Goal: Navigation & Orientation: Find specific page/section

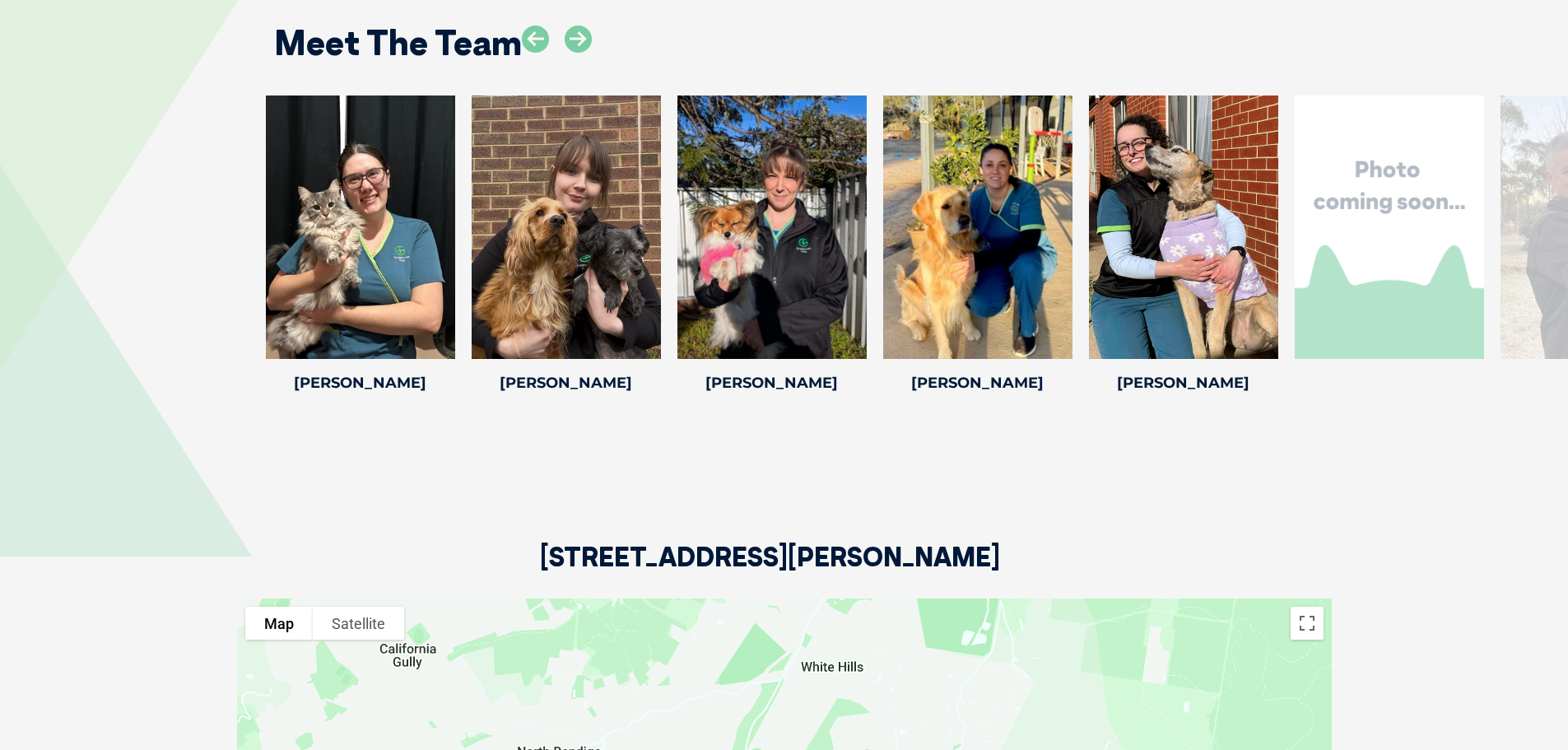
scroll to position [2388, 0]
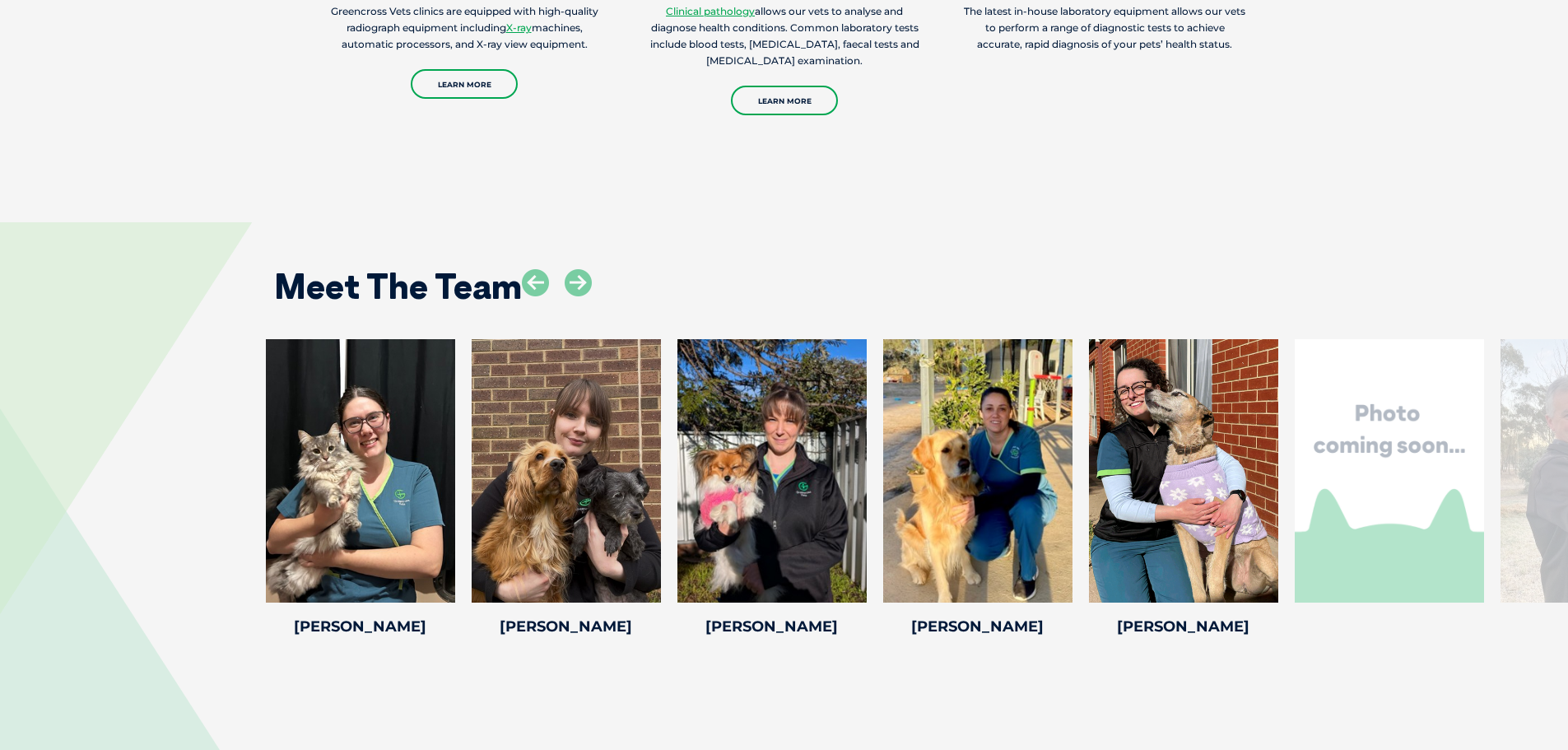
click at [584, 269] on icon at bounding box center [578, 282] width 27 height 27
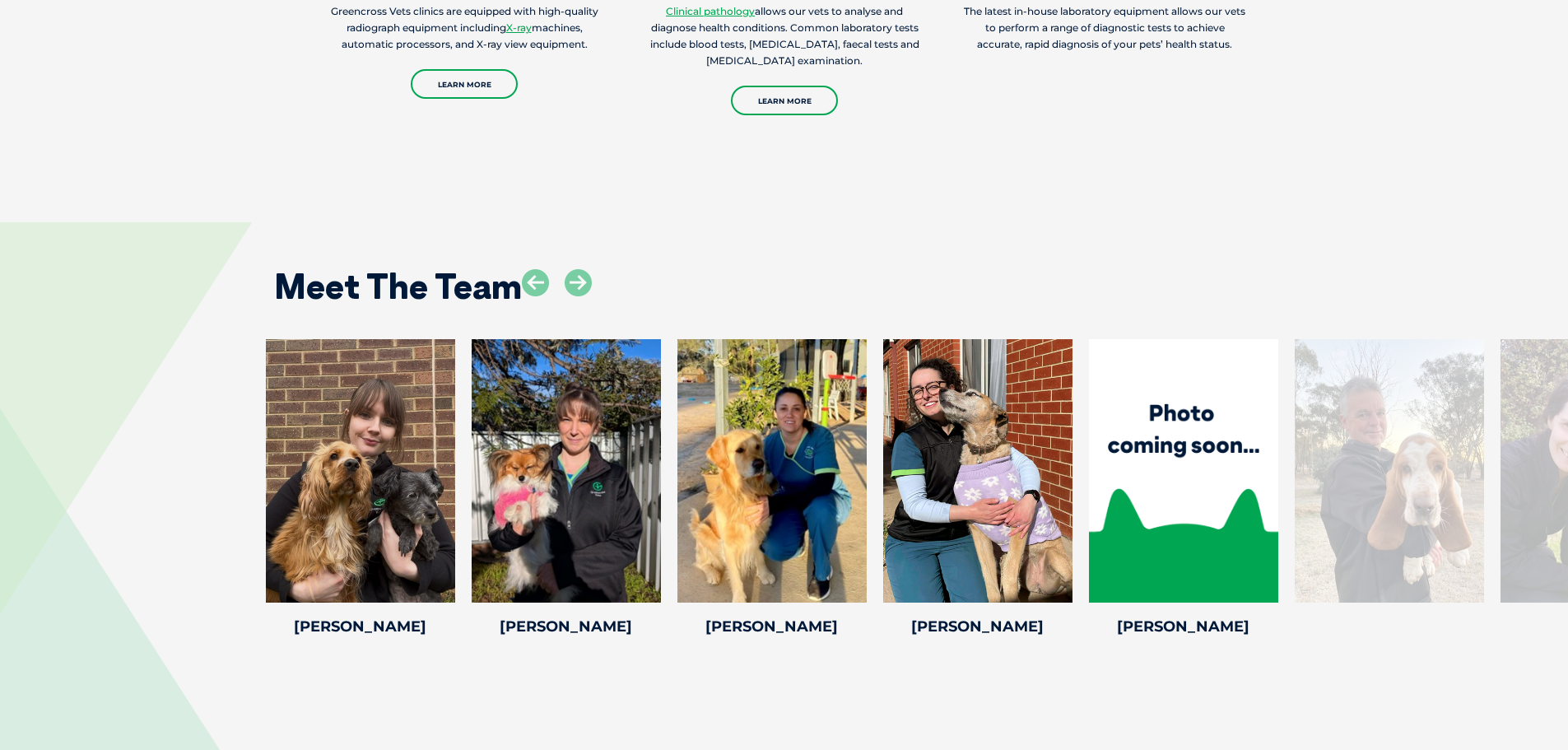
click at [584, 269] on icon at bounding box center [578, 282] width 27 height 27
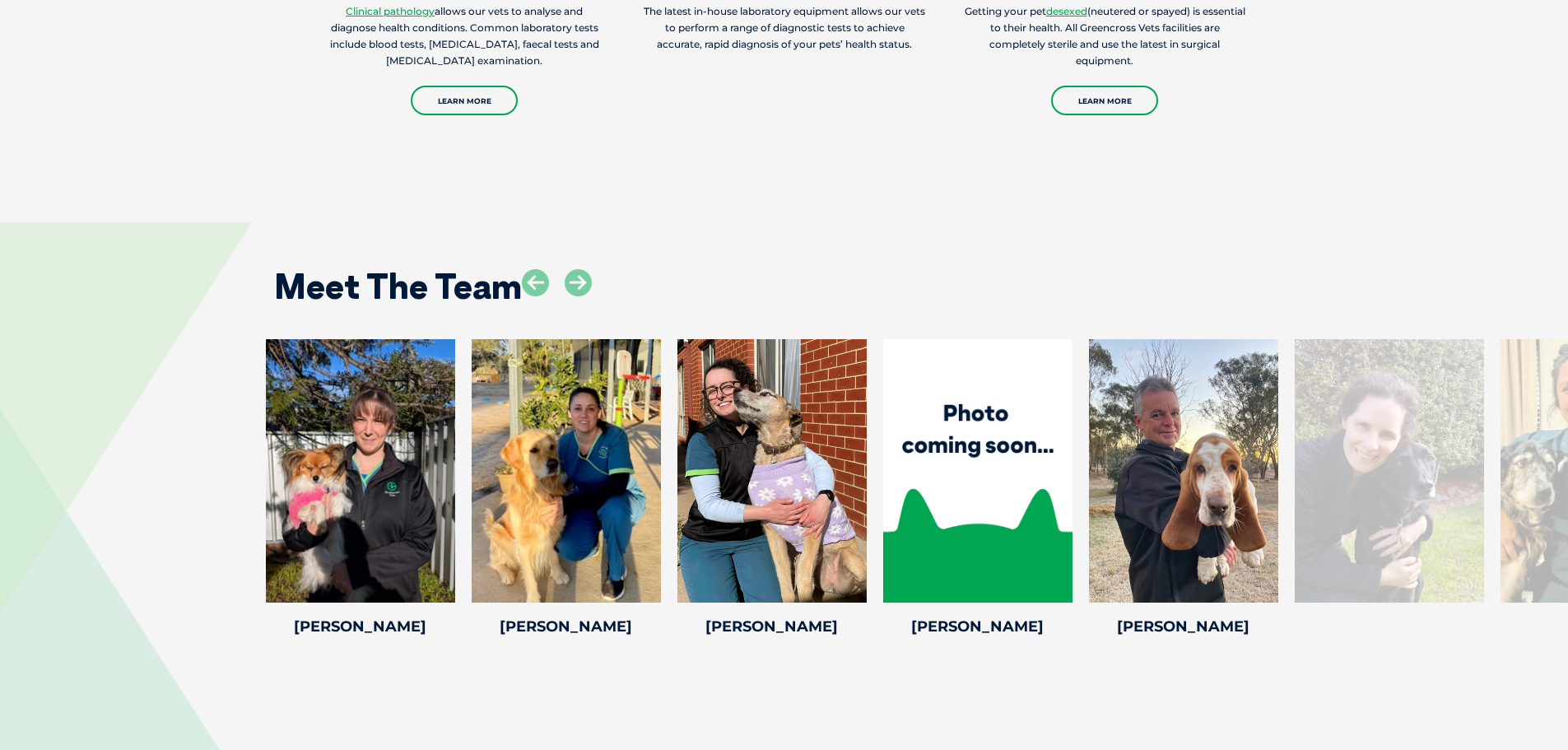
click at [584, 269] on icon at bounding box center [578, 282] width 27 height 27
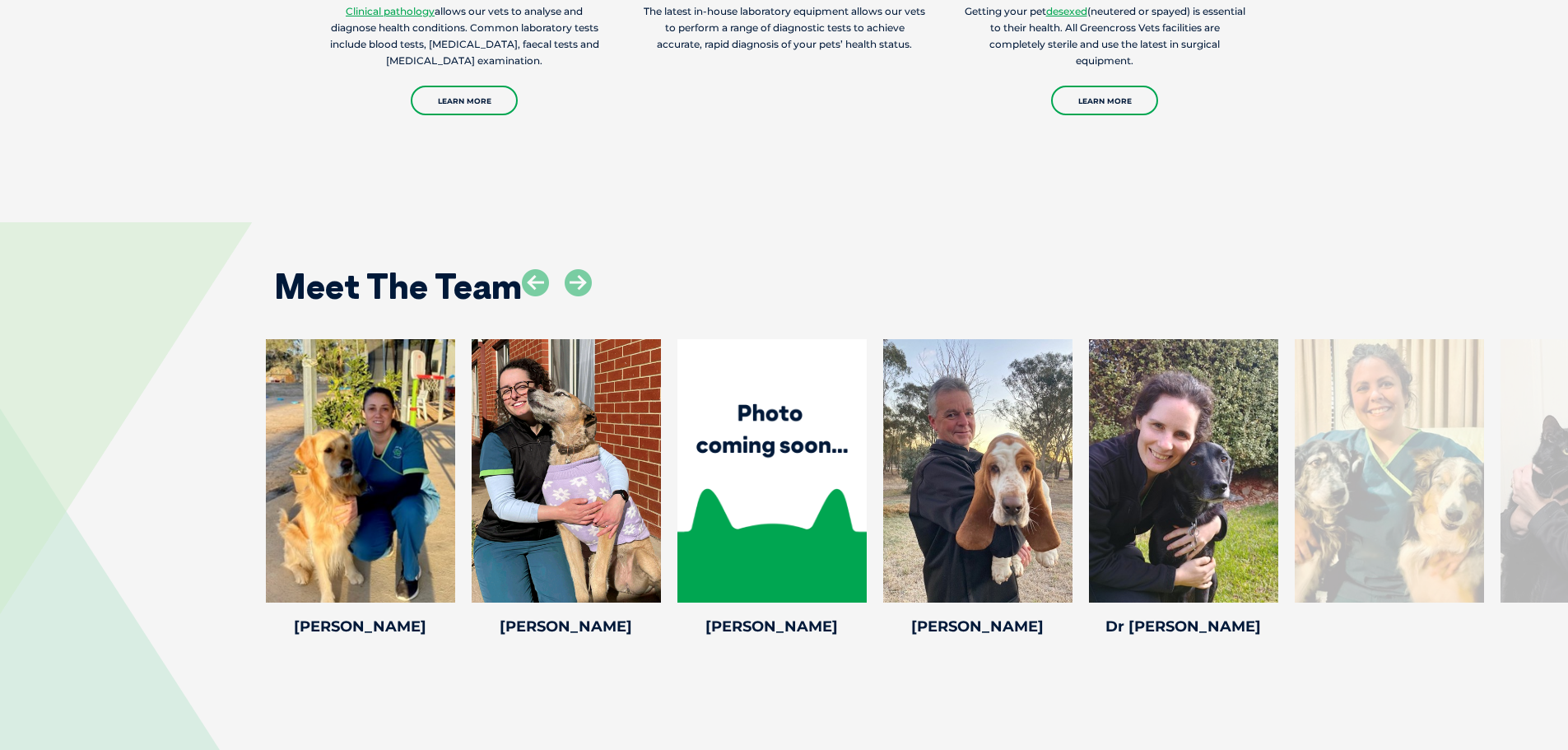
click at [584, 269] on icon at bounding box center [578, 282] width 27 height 27
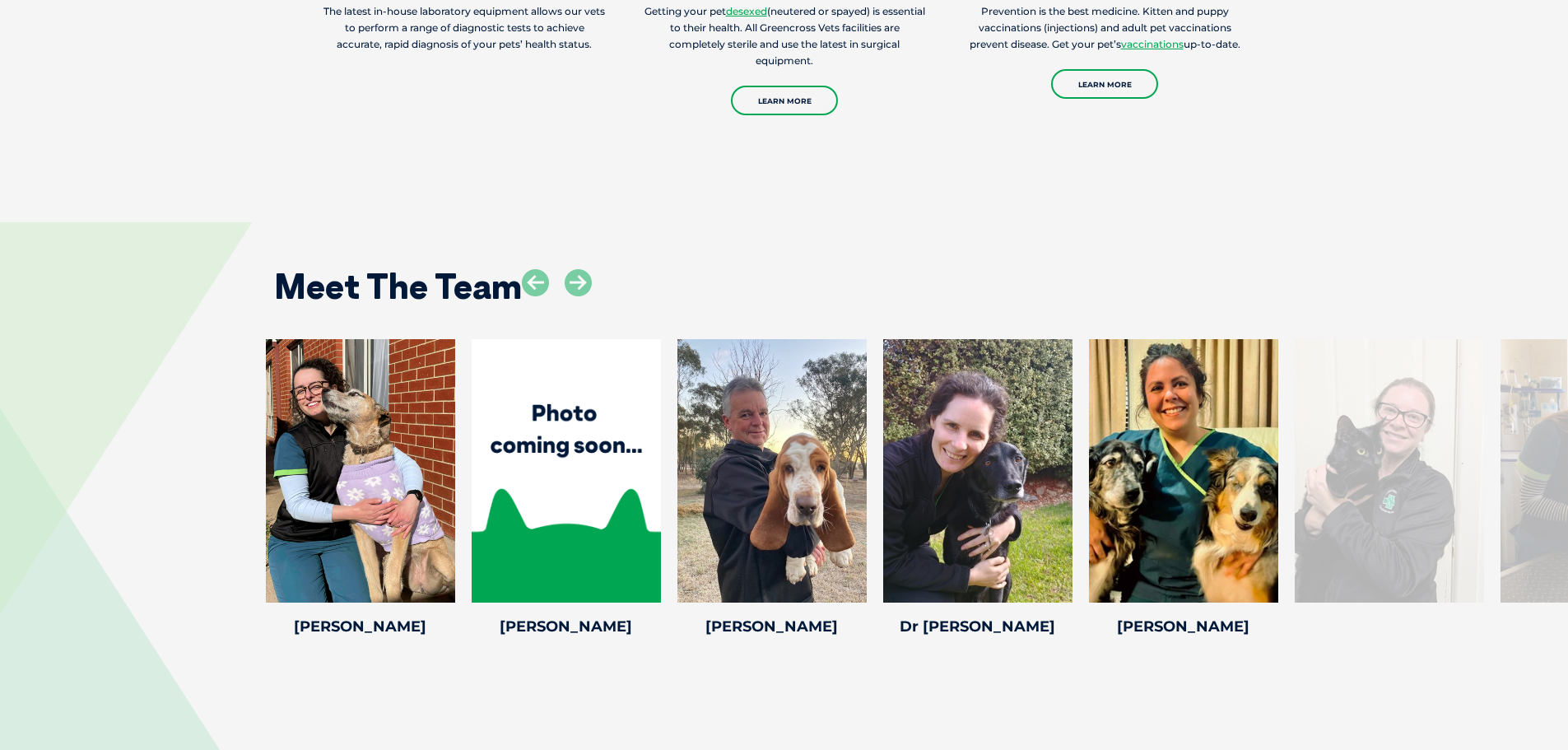
click at [584, 269] on icon at bounding box center [578, 282] width 27 height 27
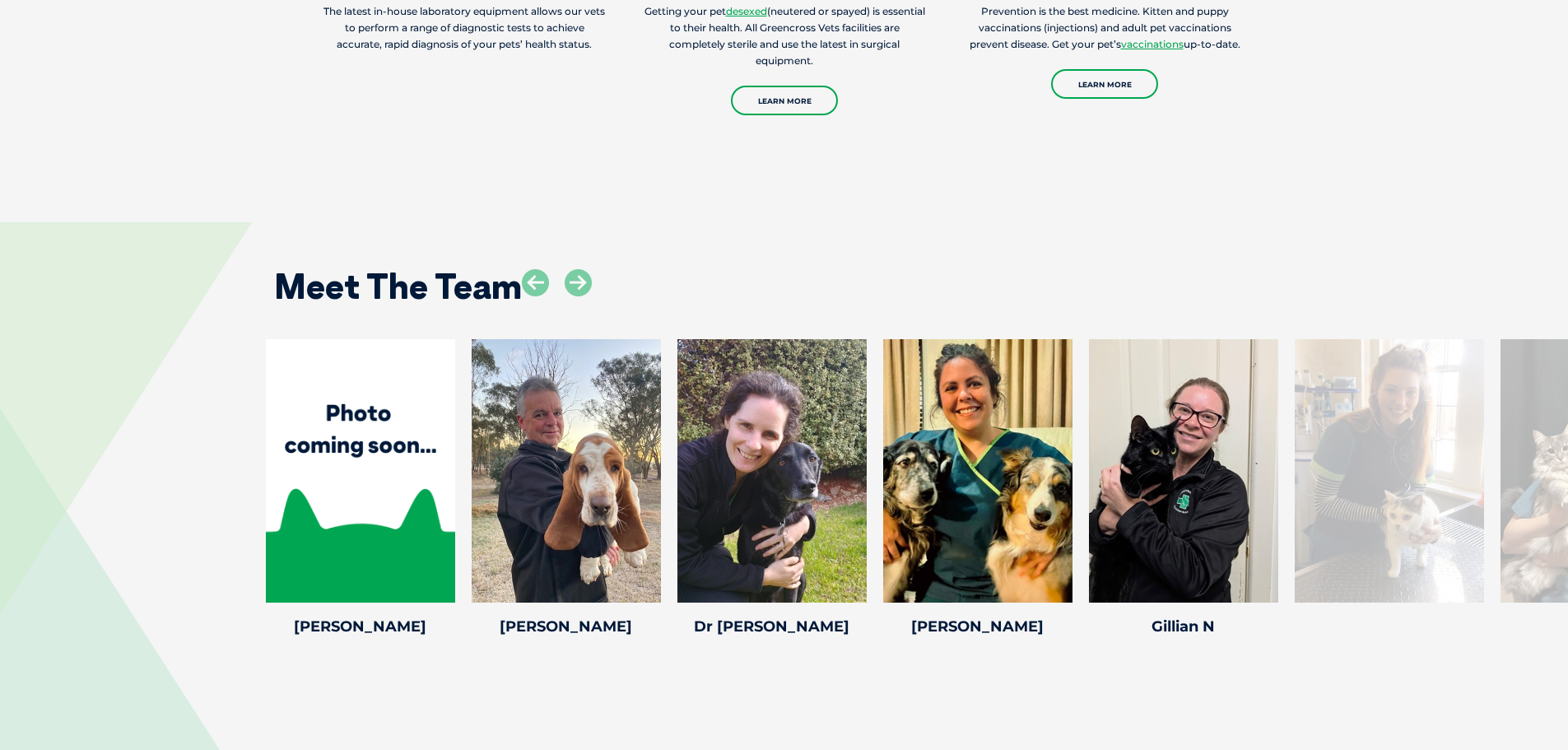
click at [584, 269] on icon at bounding box center [578, 282] width 27 height 27
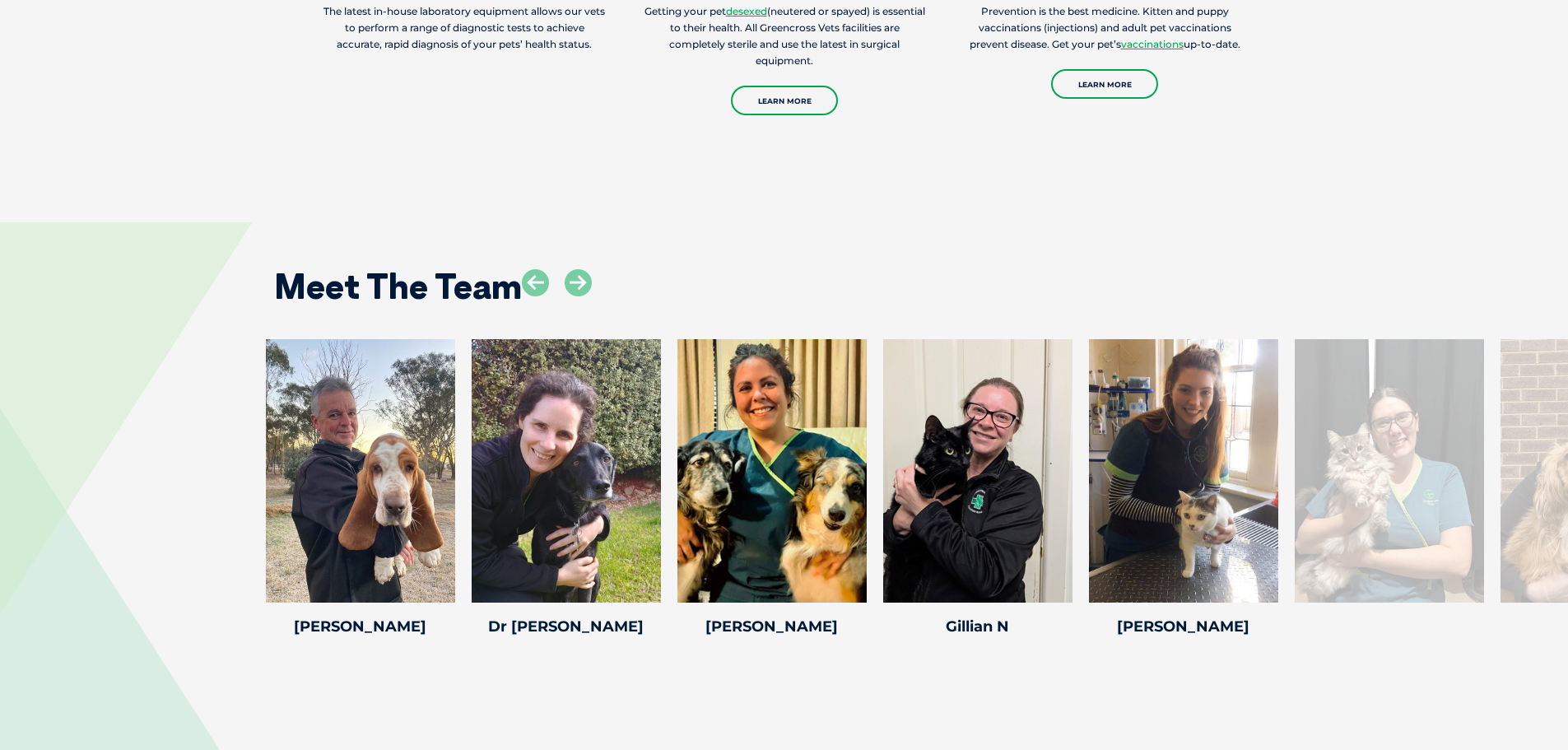
click at [584, 269] on icon at bounding box center [578, 282] width 27 height 27
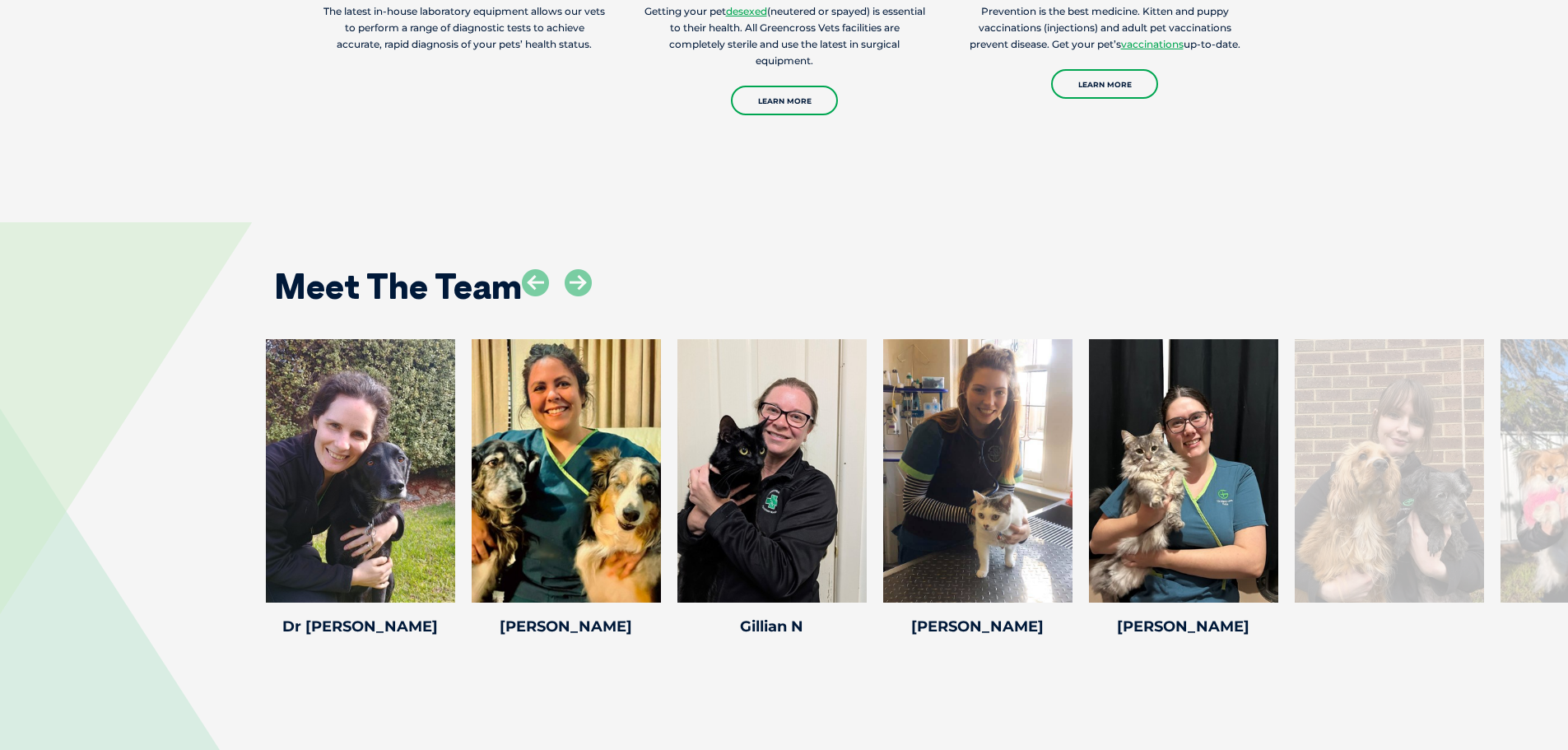
click at [584, 269] on icon at bounding box center [578, 282] width 27 height 27
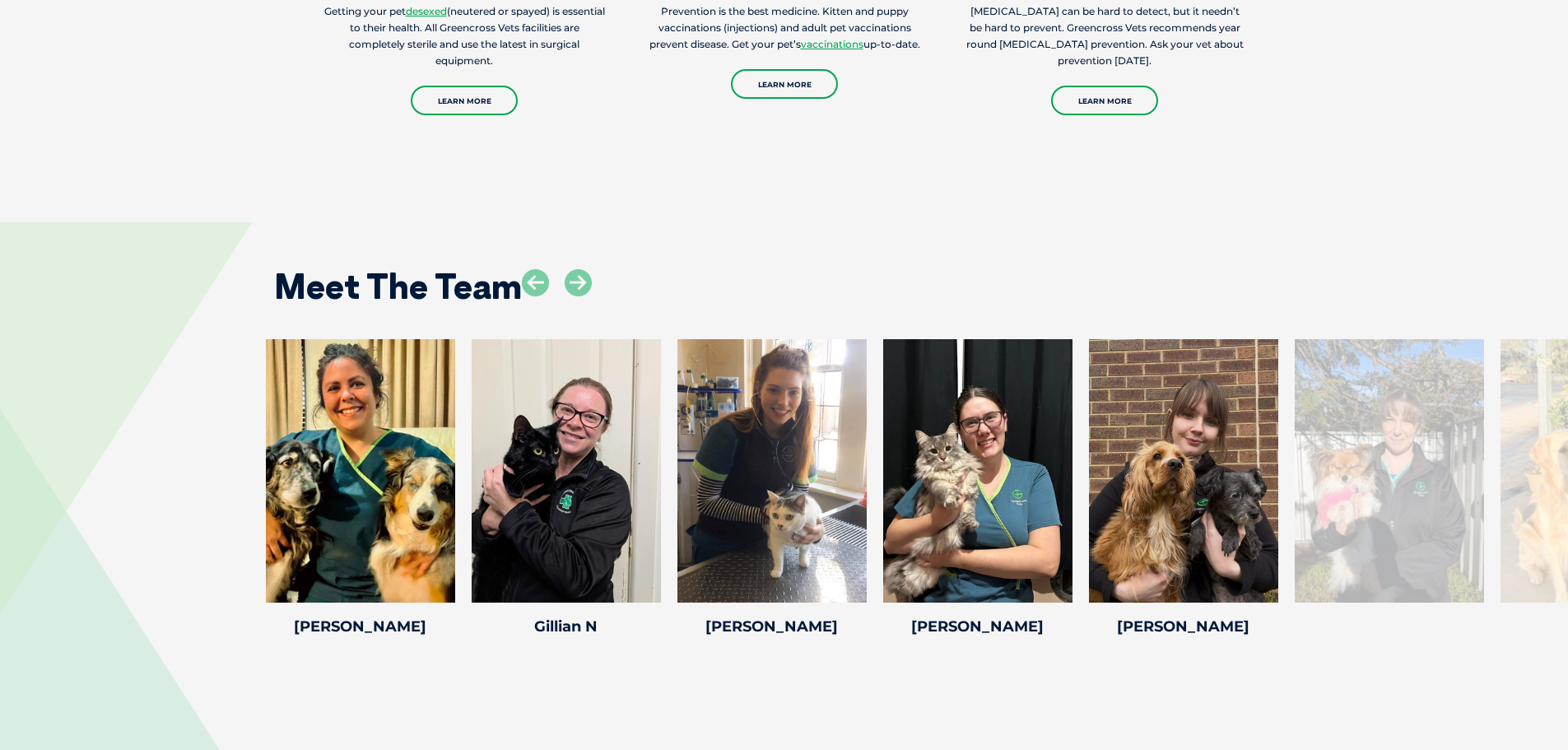
click at [584, 269] on icon at bounding box center [578, 282] width 27 height 27
